Goal: Register for event/course

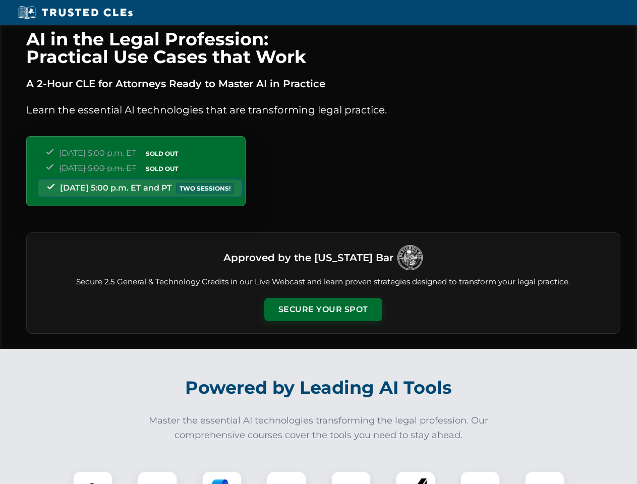
click at [323, 309] on button "Secure Your Spot" at bounding box center [323, 309] width 118 height 23
click at [93, 477] on img at bounding box center [92, 490] width 29 height 29
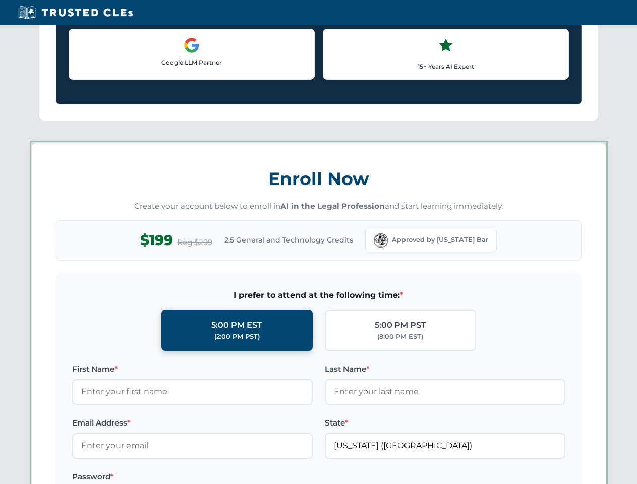
click at [222, 477] on label "Password *" at bounding box center [192, 477] width 240 height 12
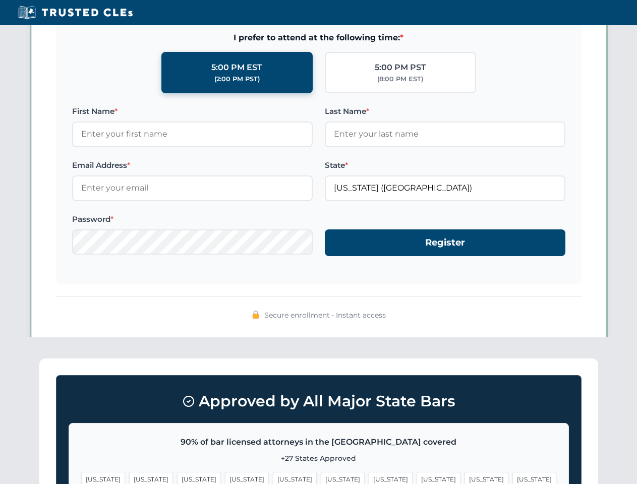
click at [464, 477] on span "[US_STATE]" at bounding box center [486, 479] width 44 height 15
